Goal: Book appointment/travel/reservation

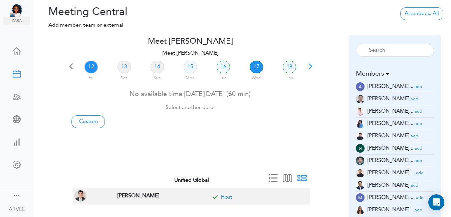
click at [256, 67] on link "17" at bounding box center [256, 67] width 13 height 13
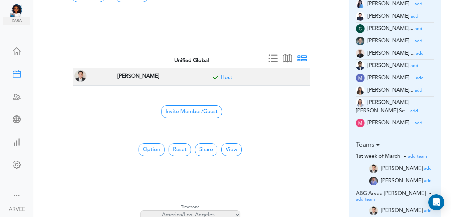
scroll to position [148, 0]
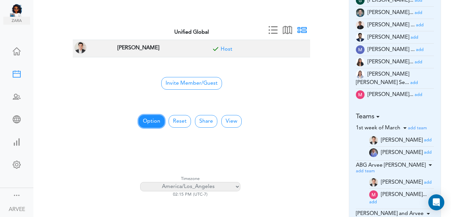
click at [151, 120] on button "Option" at bounding box center [152, 121] width 26 height 13
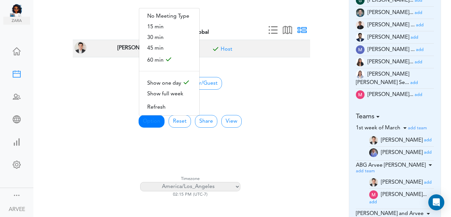
click at [276, 12] on div at bounding box center [190, 15] width 248 height 16
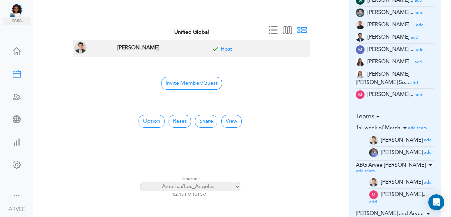
scroll to position [0, 0]
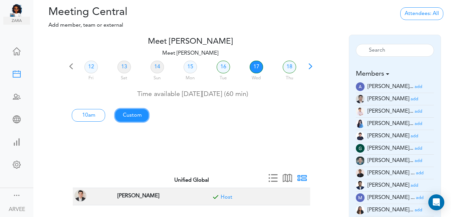
click at [133, 116] on link "Custom" at bounding box center [131, 115] width 33 height 13
type input "Meet [PERSON_NAME]"
type input "[URL][DOMAIN_NAME][SECURITY_DATA]"
type input "[DATE]T10:00"
type input "[DATE]T11:00"
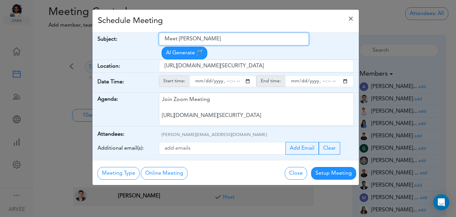
drag, startPoint x: 164, startPoint y: 39, endPoint x: 220, endPoint y: 38, distance: 56.1
click at [220, 38] on input "Meet [PERSON_NAME]" at bounding box center [234, 39] width 150 height 13
paste input "NPIDN LLC - Tax Return (S-Corporation) 2024"
type input "NPIDN LLC - Tax Return (S-Corporation) 2024"
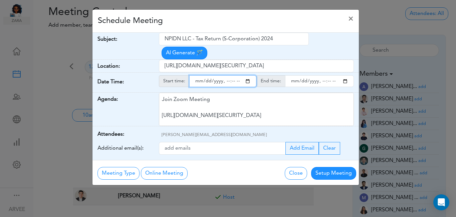
click at [248, 75] on input "starttime" at bounding box center [222, 81] width 67 height 12
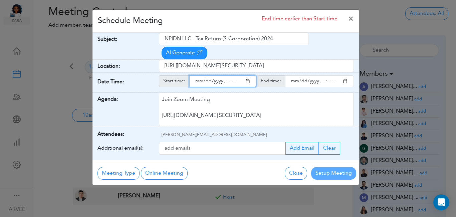
click at [226, 75] on input "starttime" at bounding box center [222, 81] width 67 height 12
type input "[DATE]T17:00"
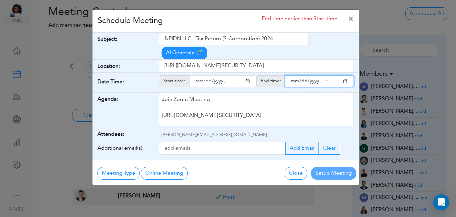
click at [346, 75] on input "endtime" at bounding box center [319, 81] width 69 height 12
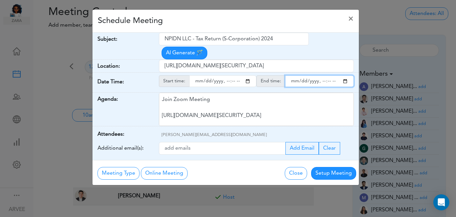
click at [321, 75] on input "endtime" at bounding box center [319, 81] width 69 height 12
type input "[DATE]T18:00"
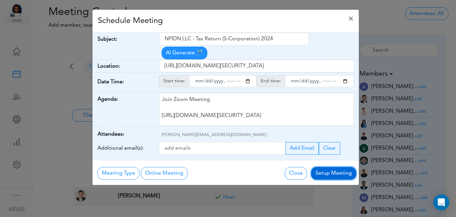
click at [331, 167] on button "Setup Meeting" at bounding box center [333, 173] width 45 height 13
